Goal: Transaction & Acquisition: Purchase product/service

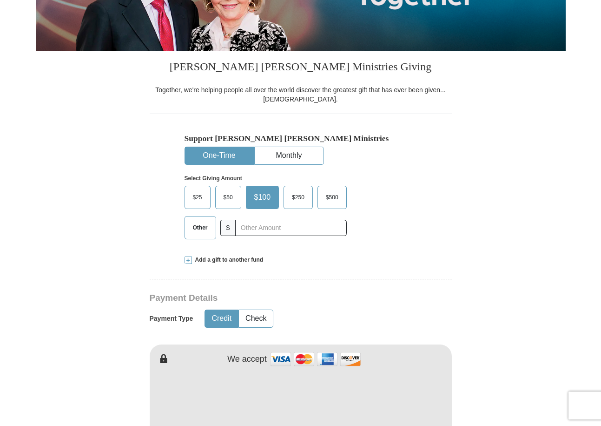
scroll to position [233, 0]
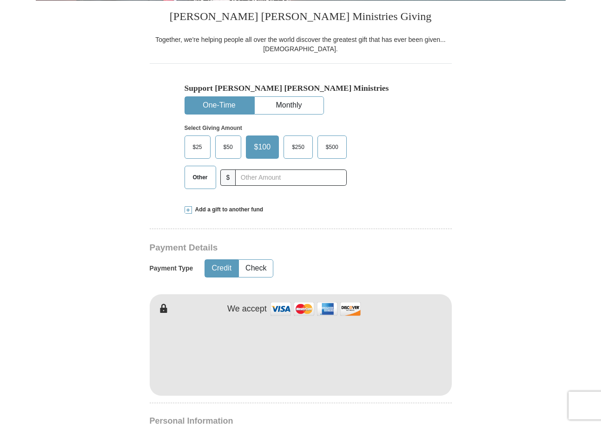
click at [207, 179] on span "Other" at bounding box center [200, 177] width 24 height 14
click at [0, 0] on input "Other" at bounding box center [0, 0] width 0 height 0
click at [207, 179] on span "Other" at bounding box center [202, 177] width 28 height 14
click at [0, 0] on input "Other" at bounding box center [0, 0] width 0 height 0
click at [232, 150] on span "$50" at bounding box center [228, 147] width 19 height 14
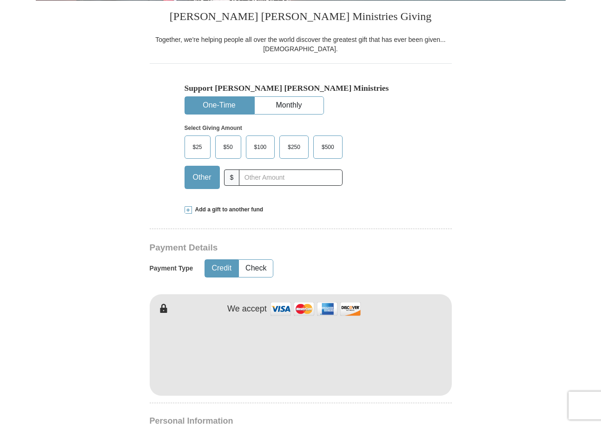
click at [0, 0] on input "$50" at bounding box center [0, 0] width 0 height 0
click at [198, 180] on span "Other" at bounding box center [200, 177] width 24 height 14
click at [0, 0] on input "Other" at bounding box center [0, 0] width 0 height 0
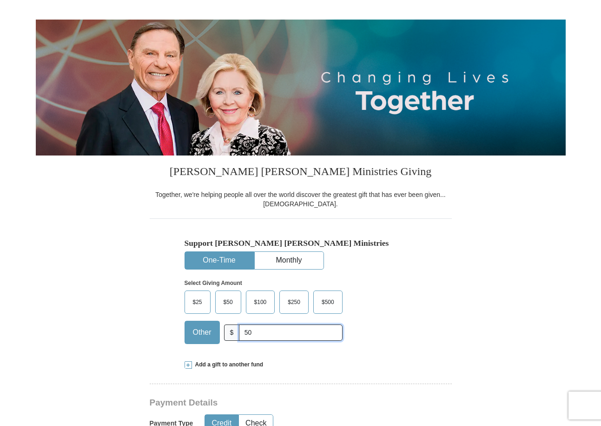
scroll to position [0, 0]
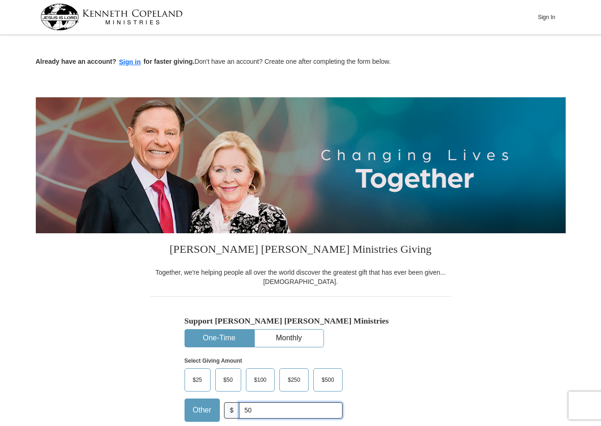
type input "50"
click at [546, 7] on div "Sign In" at bounding box center [300, 17] width 521 height 34
click at [542, 14] on button "Sign In" at bounding box center [547, 17] width 28 height 14
